Goal: Task Accomplishment & Management: Manage account settings

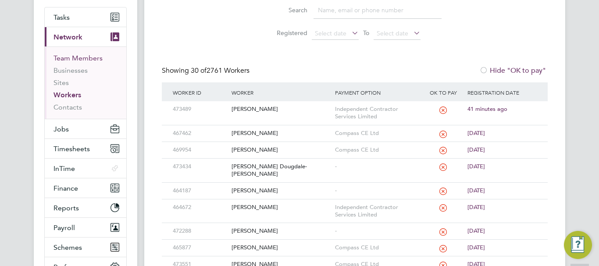
scroll to position [132, 0]
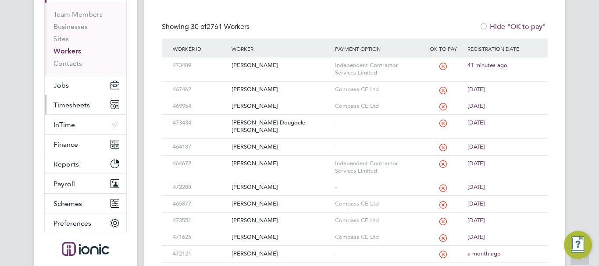
click at [64, 95] on button "Timesheets" at bounding box center [86, 104] width 82 height 19
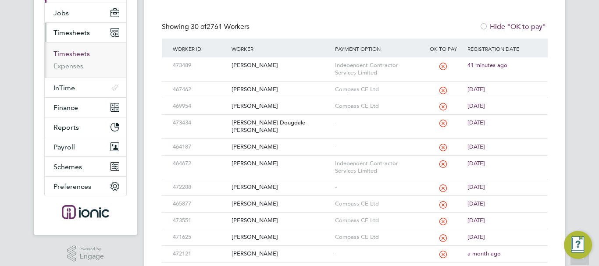
click at [83, 50] on link "Timesheets" at bounding box center [72, 54] width 36 height 8
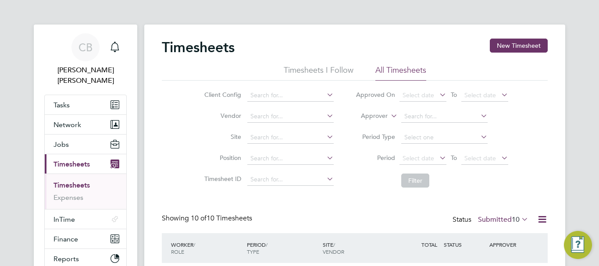
click at [426, 151] on li "Period Select date To Select date" at bounding box center [432, 158] width 175 height 21
click at [422, 156] on span "Select date" at bounding box center [419, 158] width 32 height 8
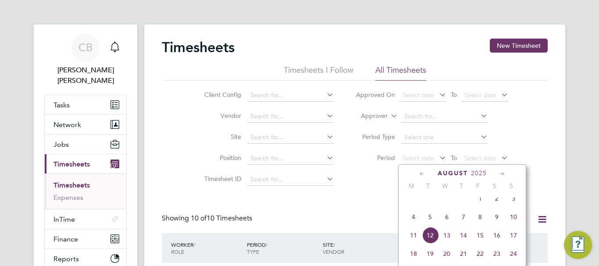
click at [416, 224] on span "4" at bounding box center [413, 217] width 17 height 17
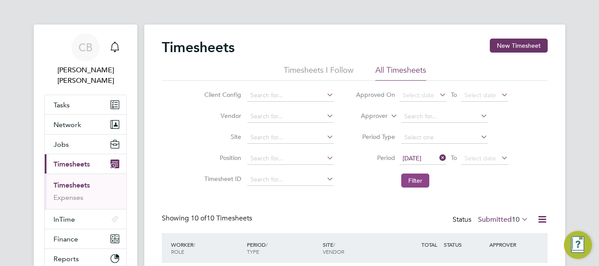
click at [420, 185] on button "Filter" at bounding box center [415, 181] width 28 height 14
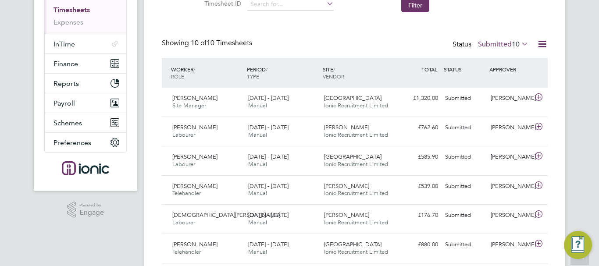
click at [515, 46] on span "10" at bounding box center [516, 44] width 8 height 9
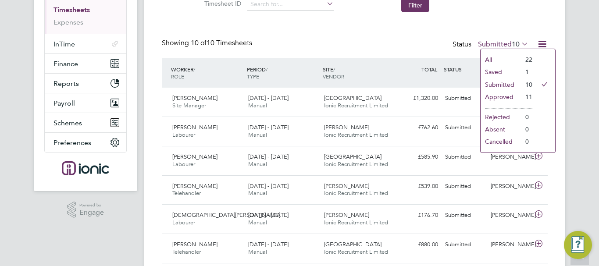
click at [497, 95] on li "Approved" at bounding box center [501, 97] width 40 height 12
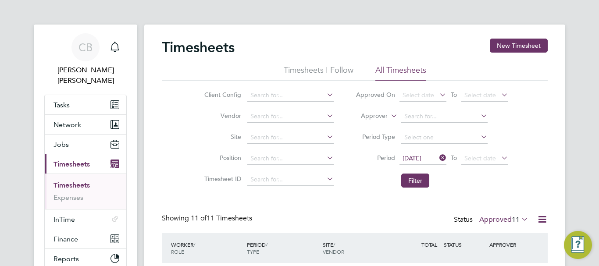
click at [499, 221] on label "Approved 11" at bounding box center [503, 219] width 49 height 9
click at [498, 243] on li "Saved" at bounding box center [501, 247] width 40 height 12
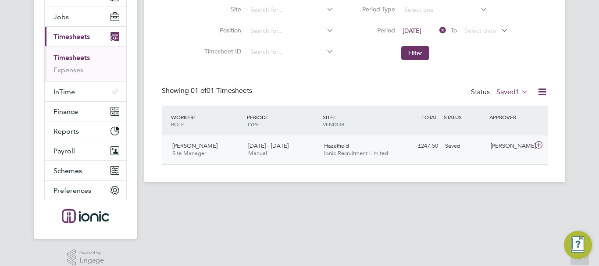
click at [349, 148] on div "Hazelfield Ionic Recruitment Limited" at bounding box center [359, 150] width 76 height 22
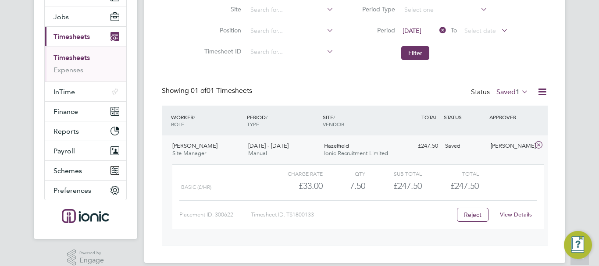
click at [528, 208] on div "View Details" at bounding box center [515, 215] width 43 height 14
click at [522, 217] on link "View Details" at bounding box center [516, 214] width 32 height 7
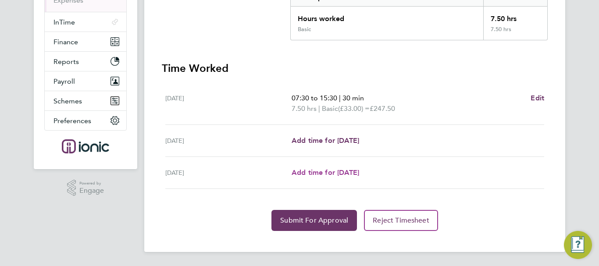
scroll to position [22, 0]
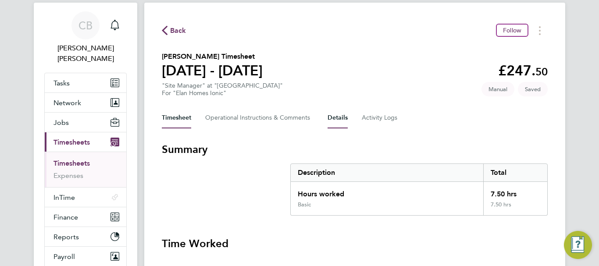
click at [339, 117] on button "Details" at bounding box center [338, 117] width 20 height 21
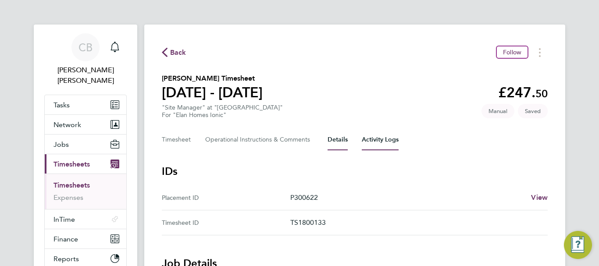
click at [375, 135] on Logs-tab "Activity Logs" at bounding box center [380, 139] width 37 height 21
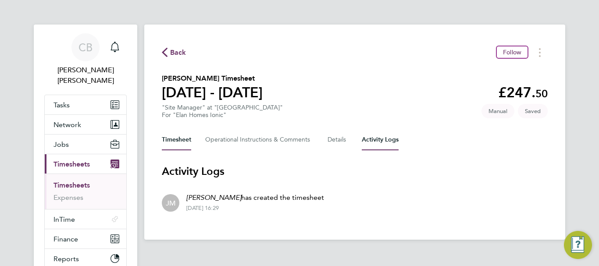
click at [182, 137] on button "Timesheet" at bounding box center [176, 139] width 29 height 21
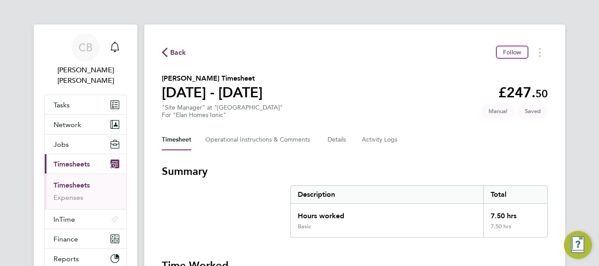
click at [173, 50] on span "Back" at bounding box center [178, 52] width 16 height 11
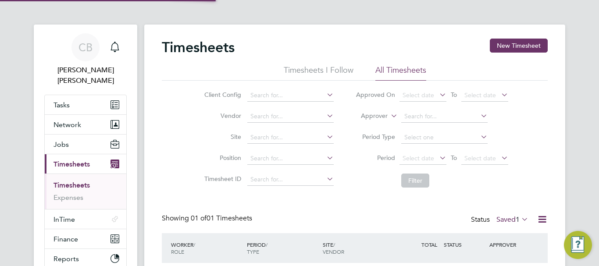
scroll to position [22, 76]
